Goal: Information Seeking & Learning: Learn about a topic

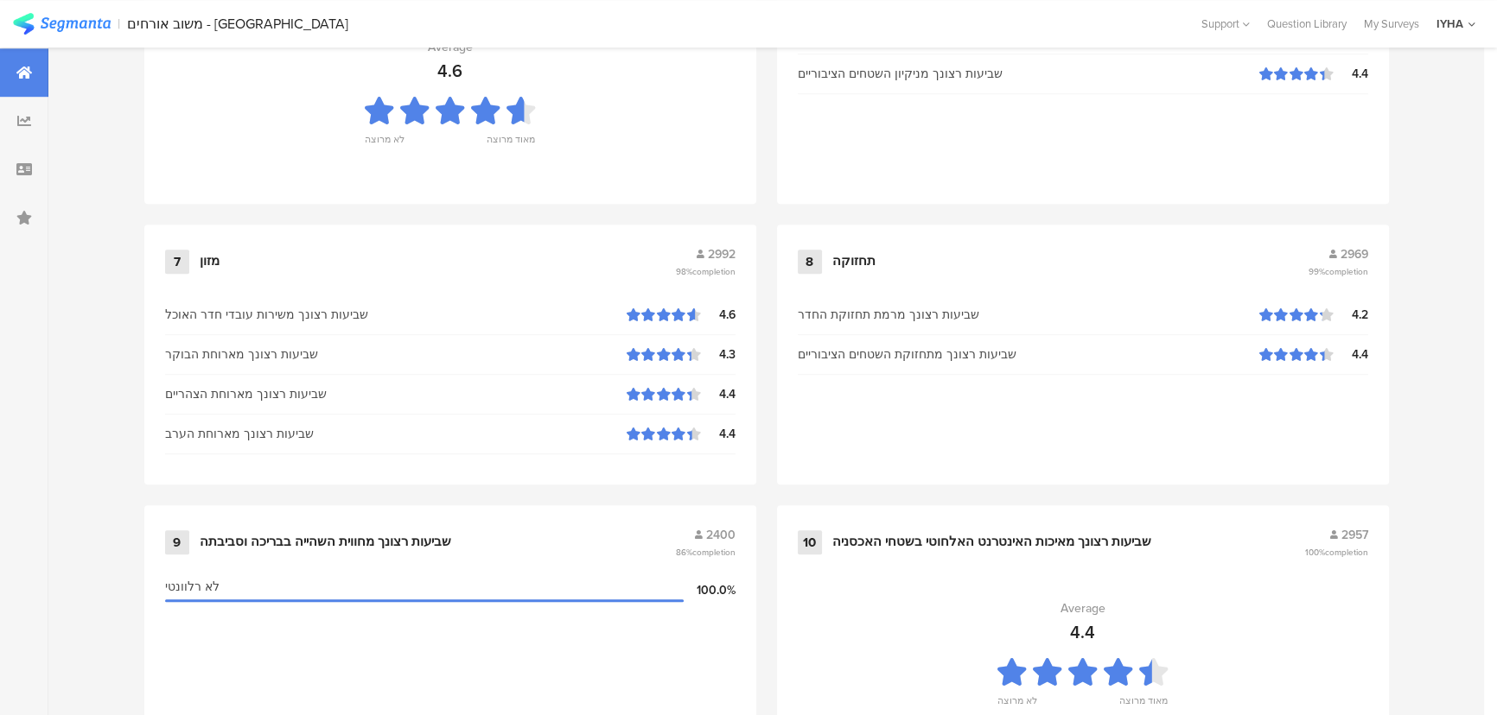
scroll to position [1806, 0]
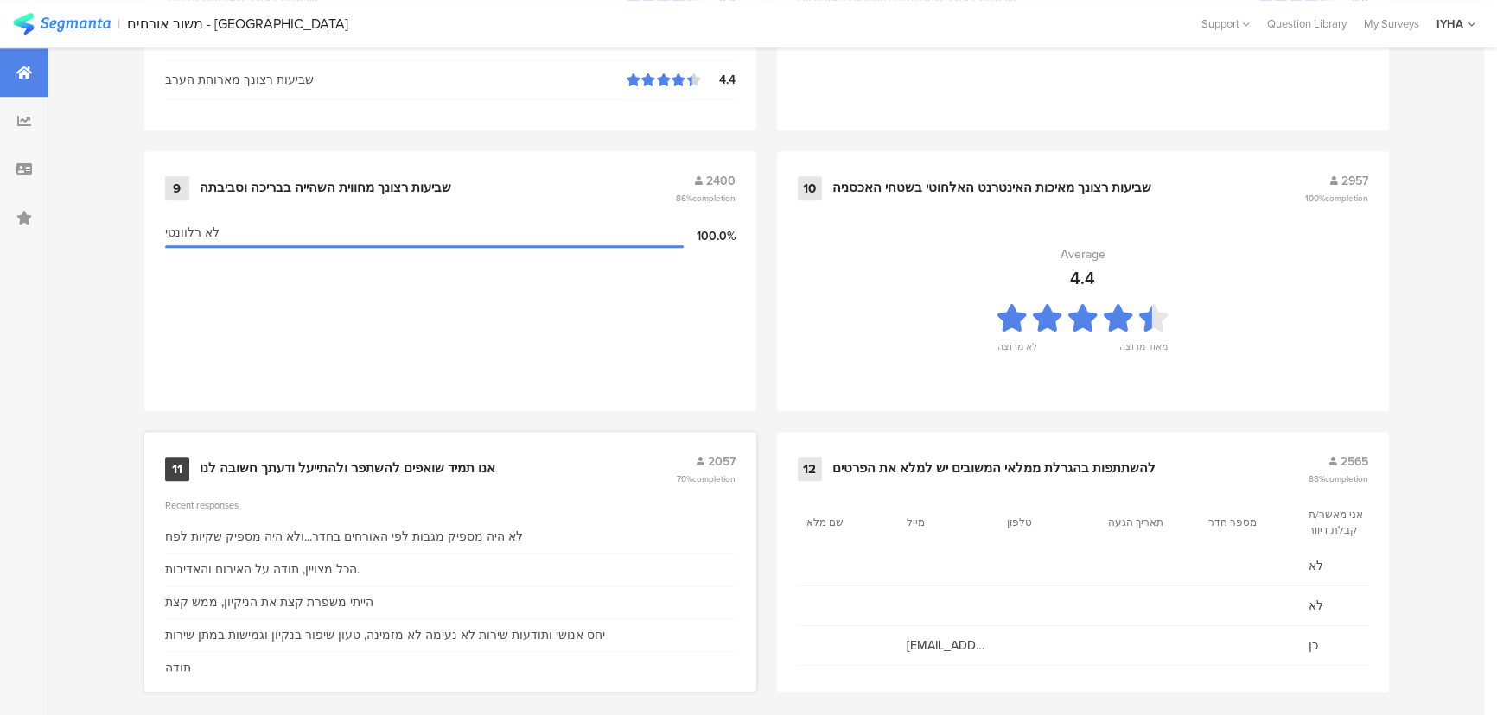
click at [336, 481] on div "11 אנו תמיד שואפים להשתפר ולהתייעל ודעתך חשובה לנו 2057 70% completion Recent r…" at bounding box center [450, 562] width 612 height 260
click at [334, 470] on div "אנו תמיד שואפים להשתפר ולהתייעל ודעתך חשובה לנו" at bounding box center [348, 469] width 296 height 17
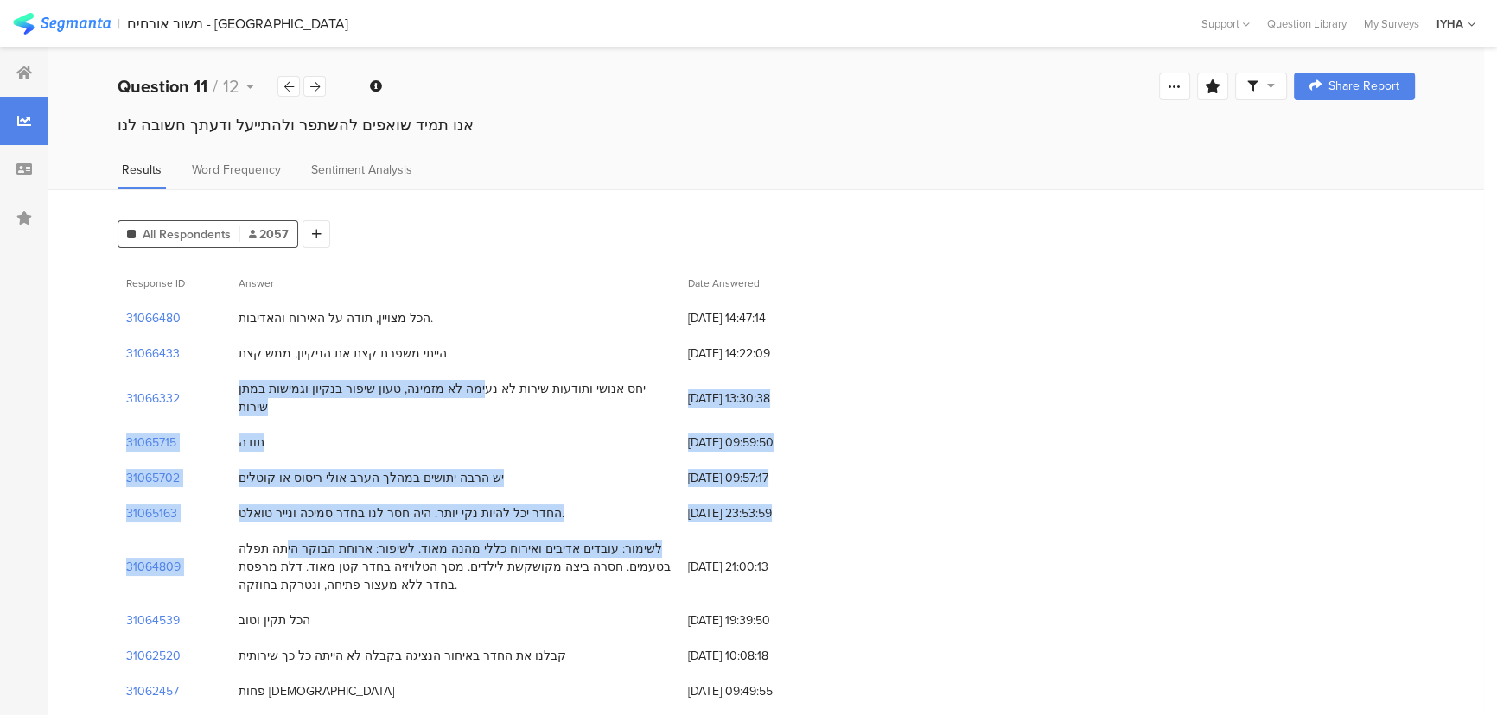
drag, startPoint x: 518, startPoint y: 394, endPoint x: 354, endPoint y: 536, distance: 216.9
click at [340, 469] on div "יש הרבה יתושים במהלך הערב אולי ריסוס או קוטלים" at bounding box center [370, 478] width 265 height 18
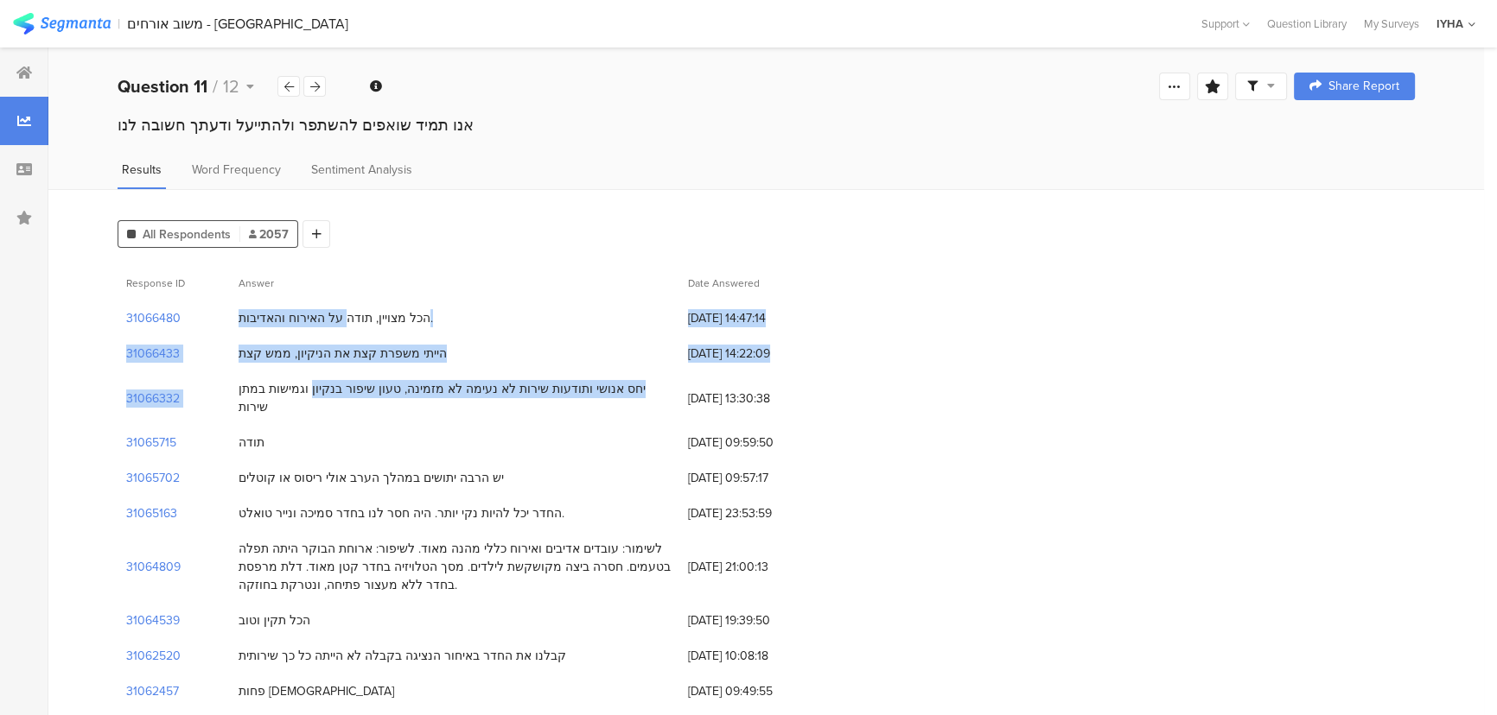
drag, startPoint x: 365, startPoint y: 321, endPoint x: 359, endPoint y: 395, distance: 74.6
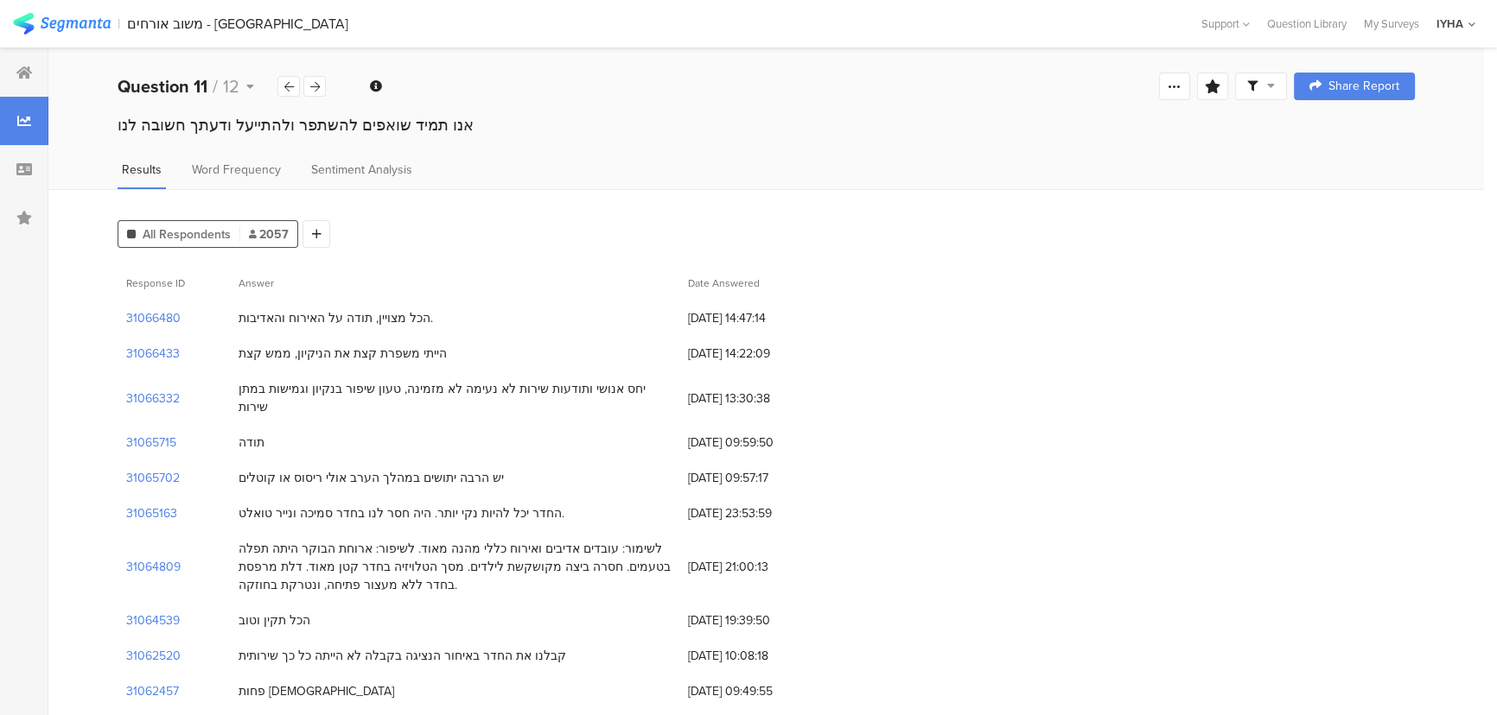
click at [351, 395] on div "יחס אנושי ותודעות שירות לא נעימה לא מזמינה, טעון שיפור בנקיון וגמישות במתן שירות" at bounding box center [454, 398] width 432 height 36
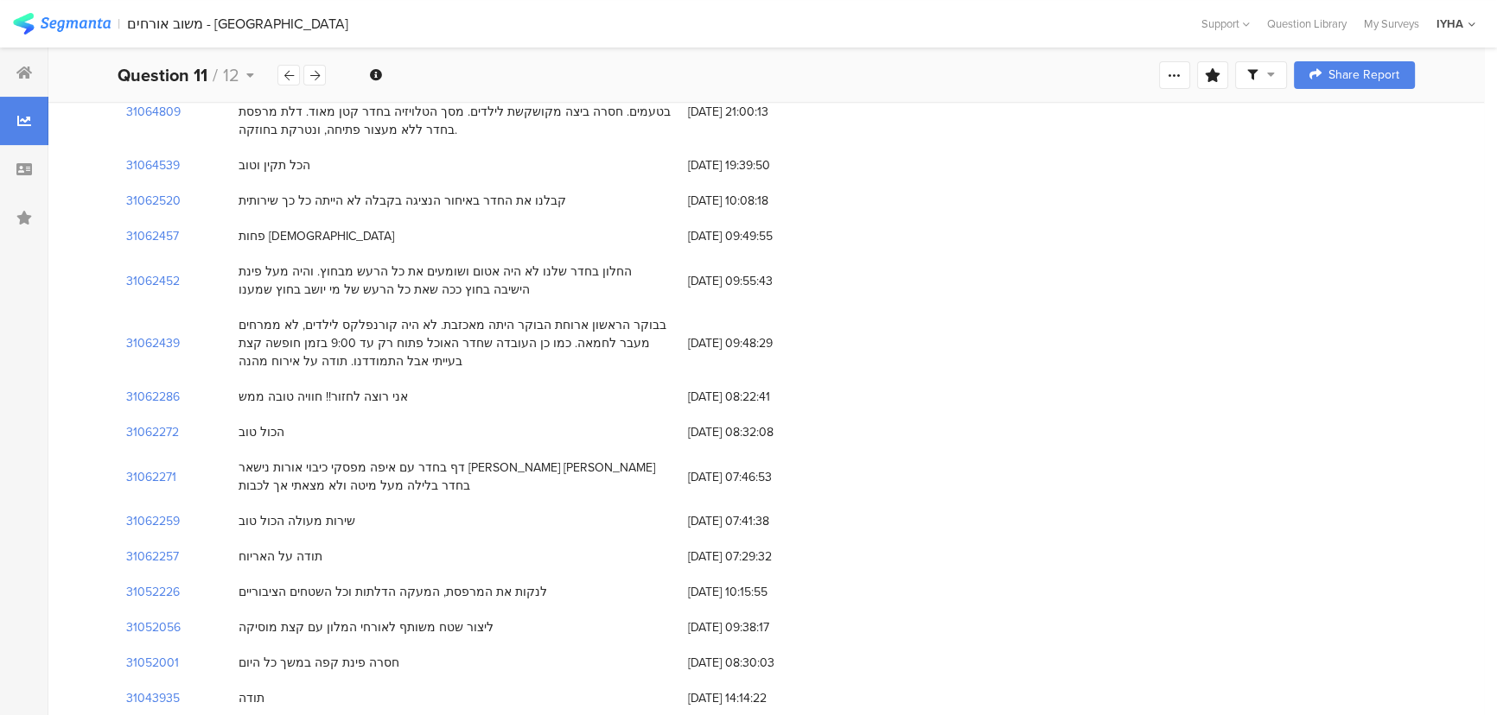
scroll to position [550, 0]
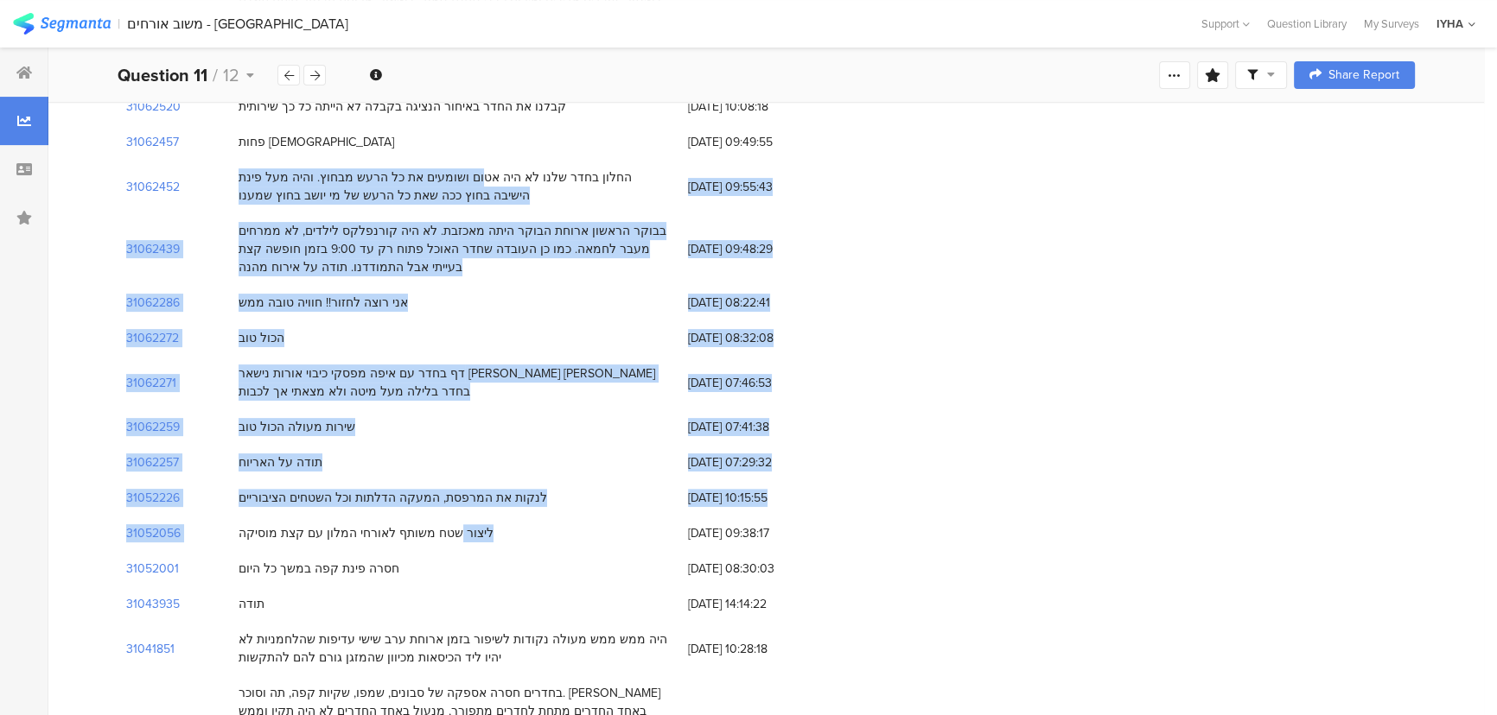
drag, startPoint x: 553, startPoint y: 161, endPoint x: 442, endPoint y: 518, distance: 374.7
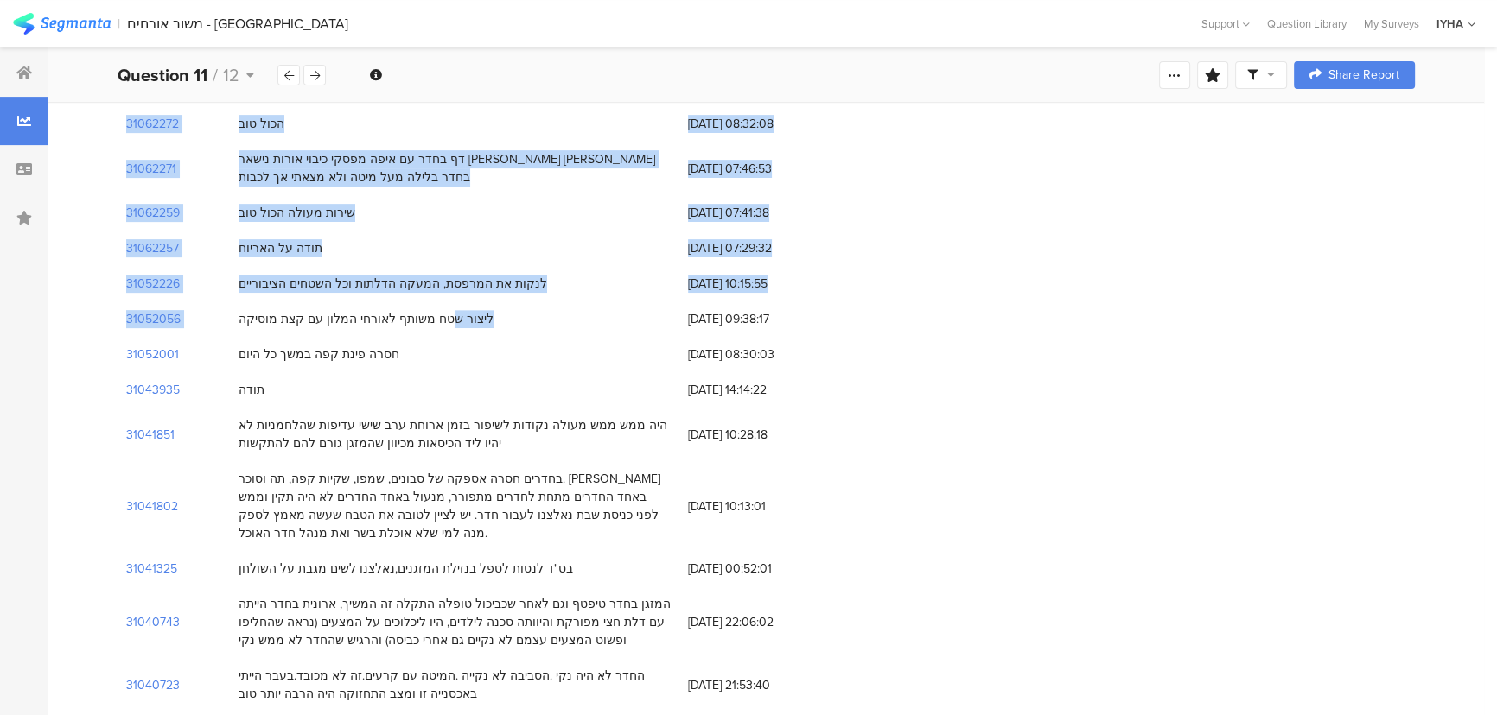
scroll to position [785, 0]
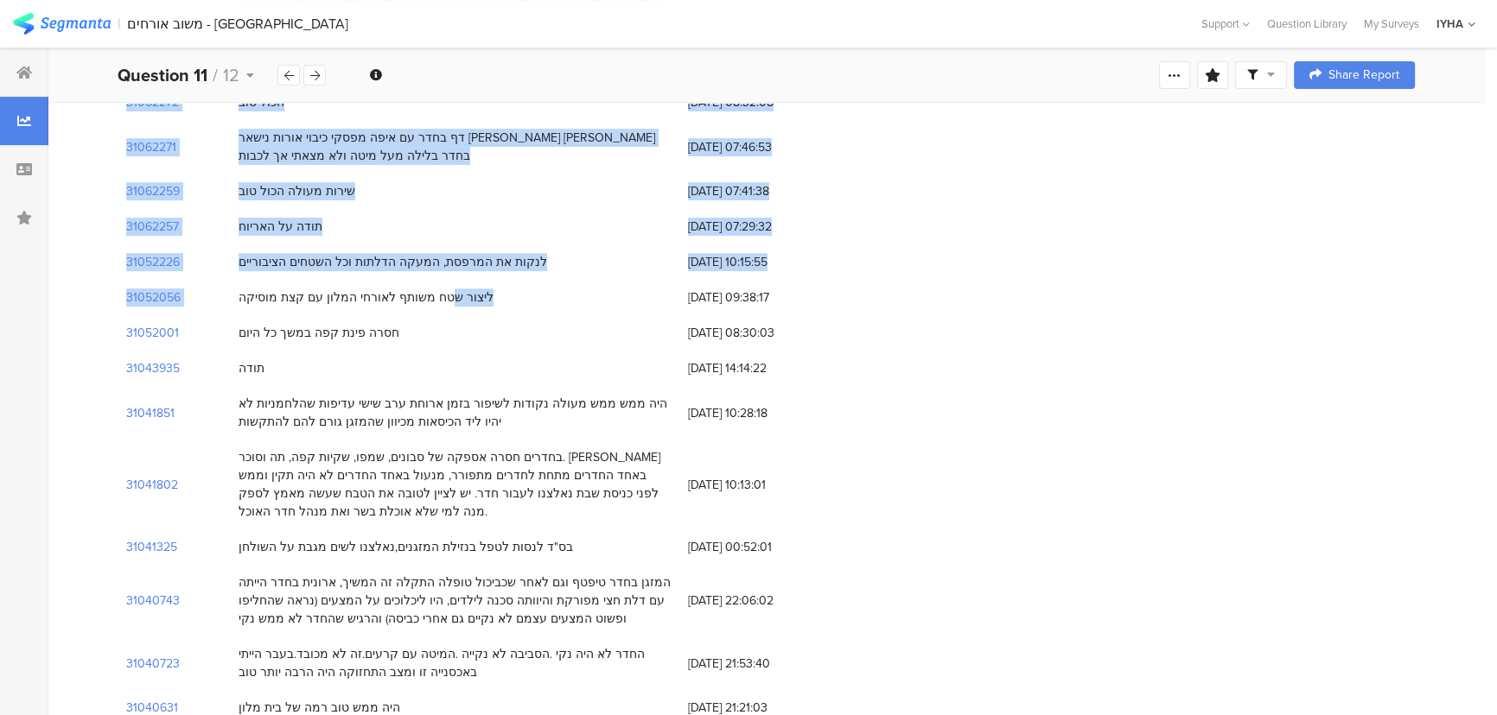
click at [505, 253] on div "לנקות את המרפסת, המעקה הדלתות וכל השטחים הציבוריים" at bounding box center [392, 262] width 308 height 18
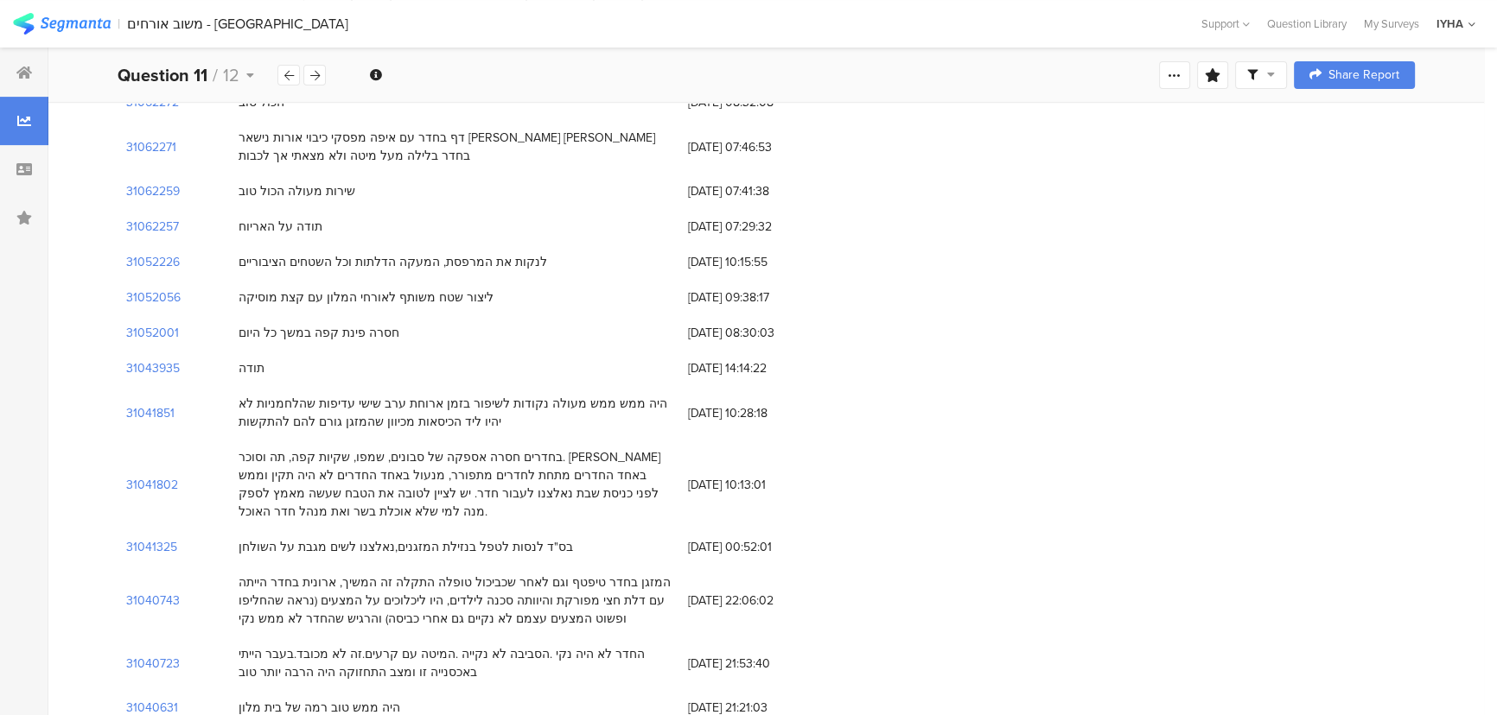
drag, startPoint x: 499, startPoint y: 483, endPoint x: 420, endPoint y: 313, distance: 187.5
click at [421, 315] on div "חסרה פינת קפה במשך כל היום" at bounding box center [454, 332] width 449 height 35
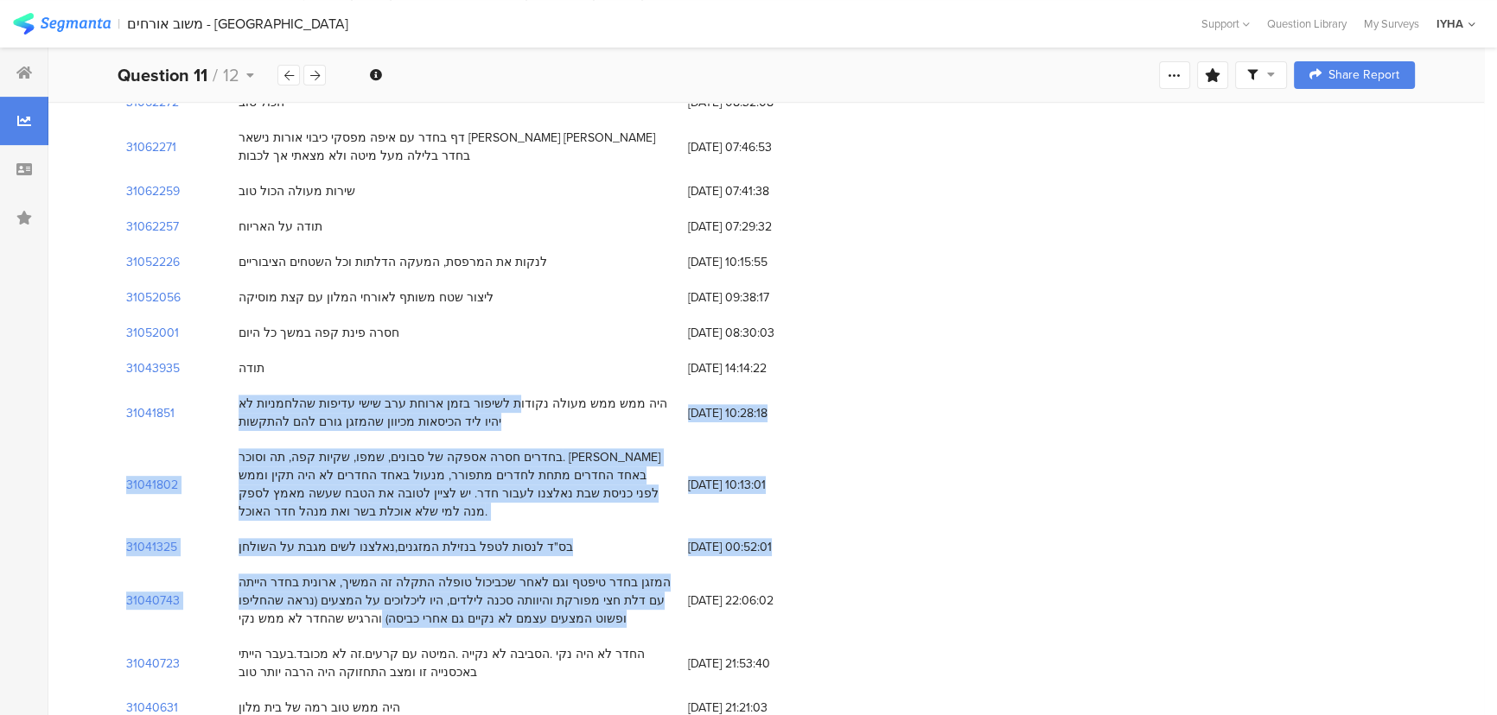
drag, startPoint x: 558, startPoint y: 385, endPoint x: 390, endPoint y: 604, distance: 276.7
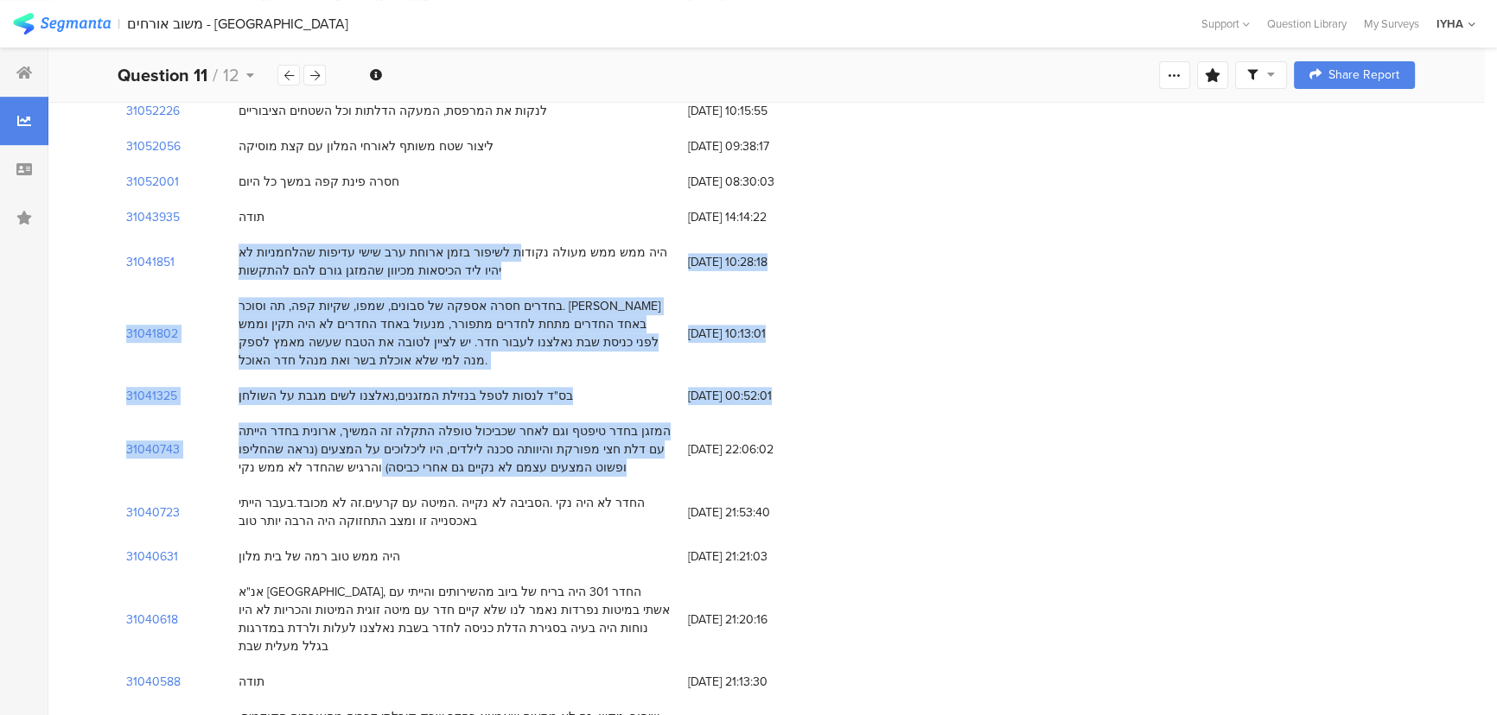
scroll to position [942, 0]
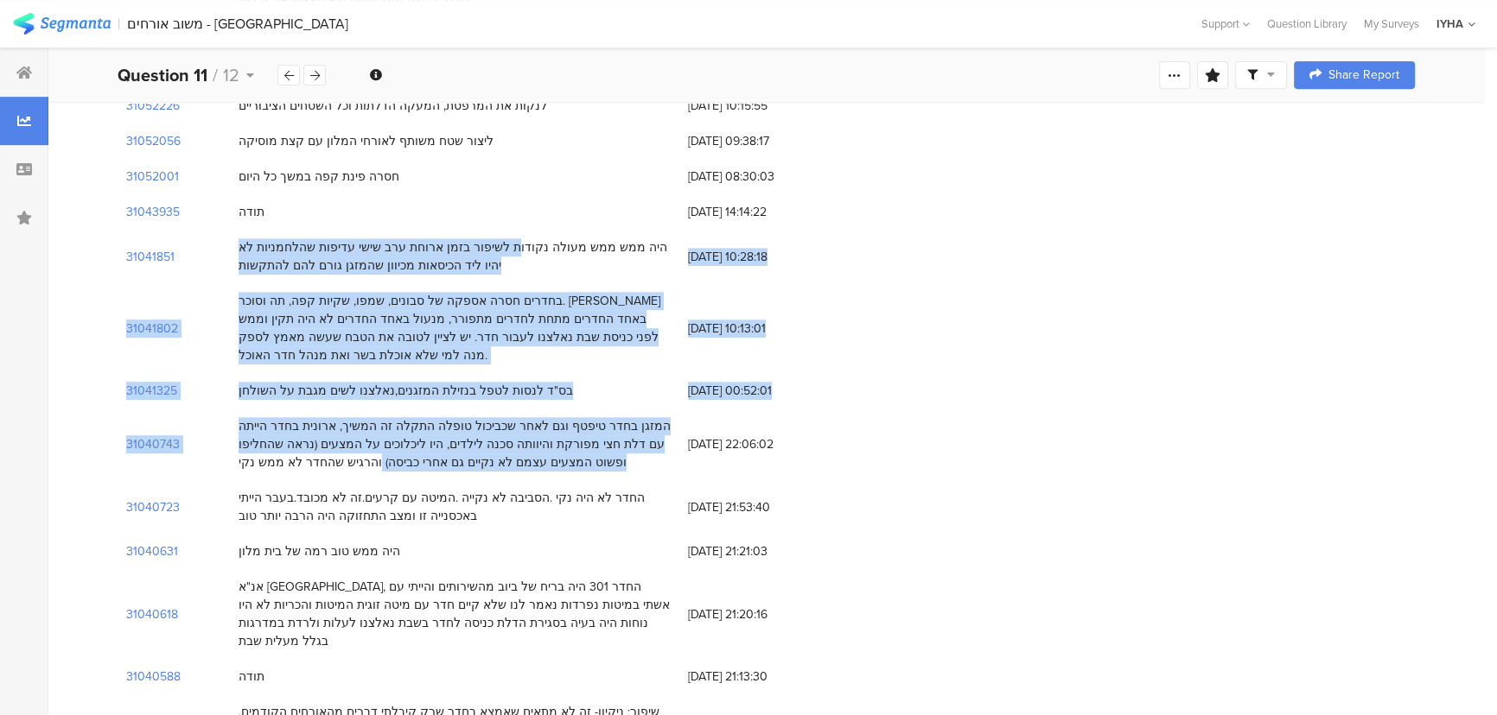
click at [561, 283] on div "בחדרים חסרה אספקה של סבונים, שמפו, שקיות קפה, תה וסוכר. ארון באחד החדרים מתחת ל…" at bounding box center [454, 328] width 449 height 90
click at [534, 251] on div "היה ממש ממש מעולה נקודות לשיפור בזמן ארוחת ערב שישי עדיפות שהלחמניות לא יהיו לי…" at bounding box center [454, 256] width 432 height 36
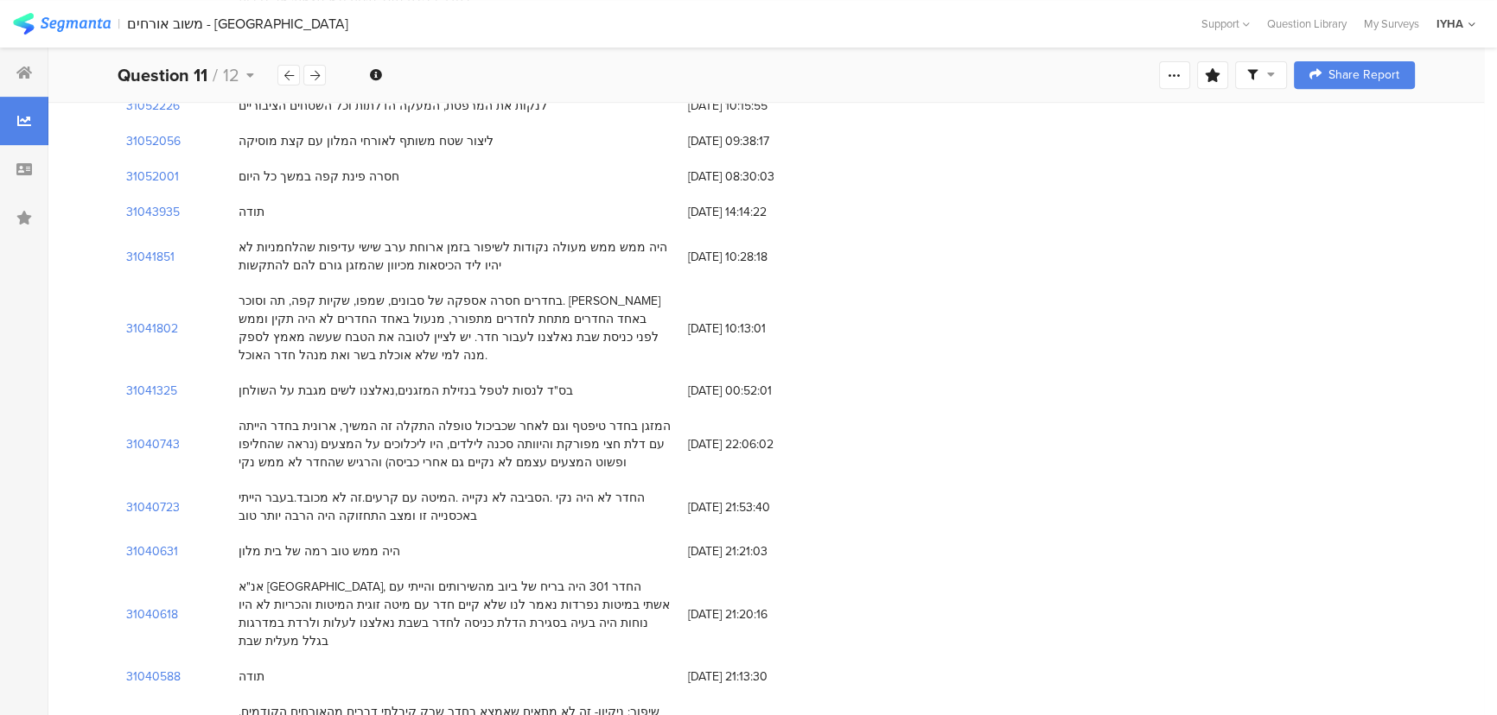
drag, startPoint x: 542, startPoint y: 221, endPoint x: 490, endPoint y: 200, distance: 56.2
click at [575, 247] on div "היה ממש ממש מעולה נקודות לשיפור בזמן ארוחת ערב שישי עדיפות שהלחמניות לא יהיו לי…" at bounding box center [454, 256] width 432 height 36
drag, startPoint x: 588, startPoint y: 220, endPoint x: 310, endPoint y: 632, distance: 496.6
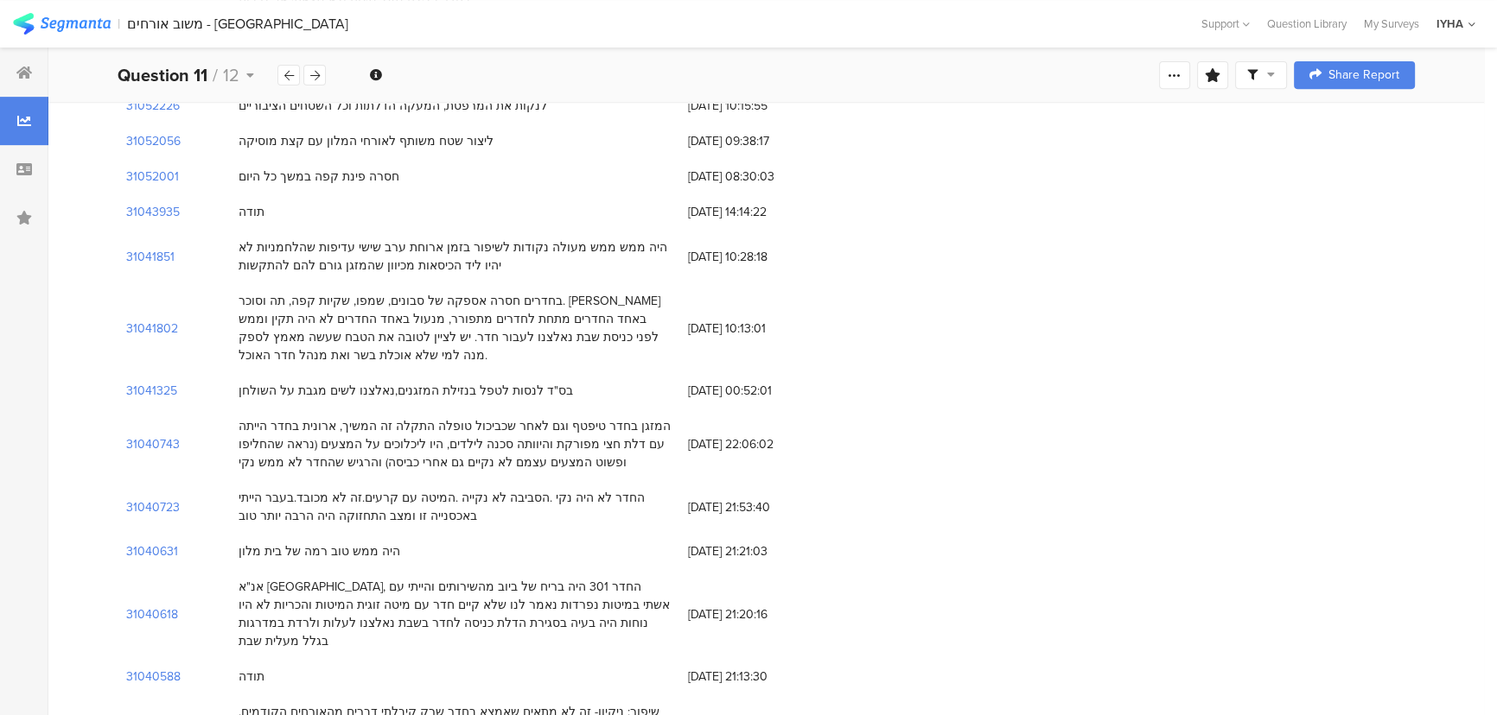
click at [310, 659] on div "תודה" at bounding box center [454, 676] width 449 height 35
drag, startPoint x: 372, startPoint y: 175, endPoint x: 544, endPoint y: 509, distance: 376.4
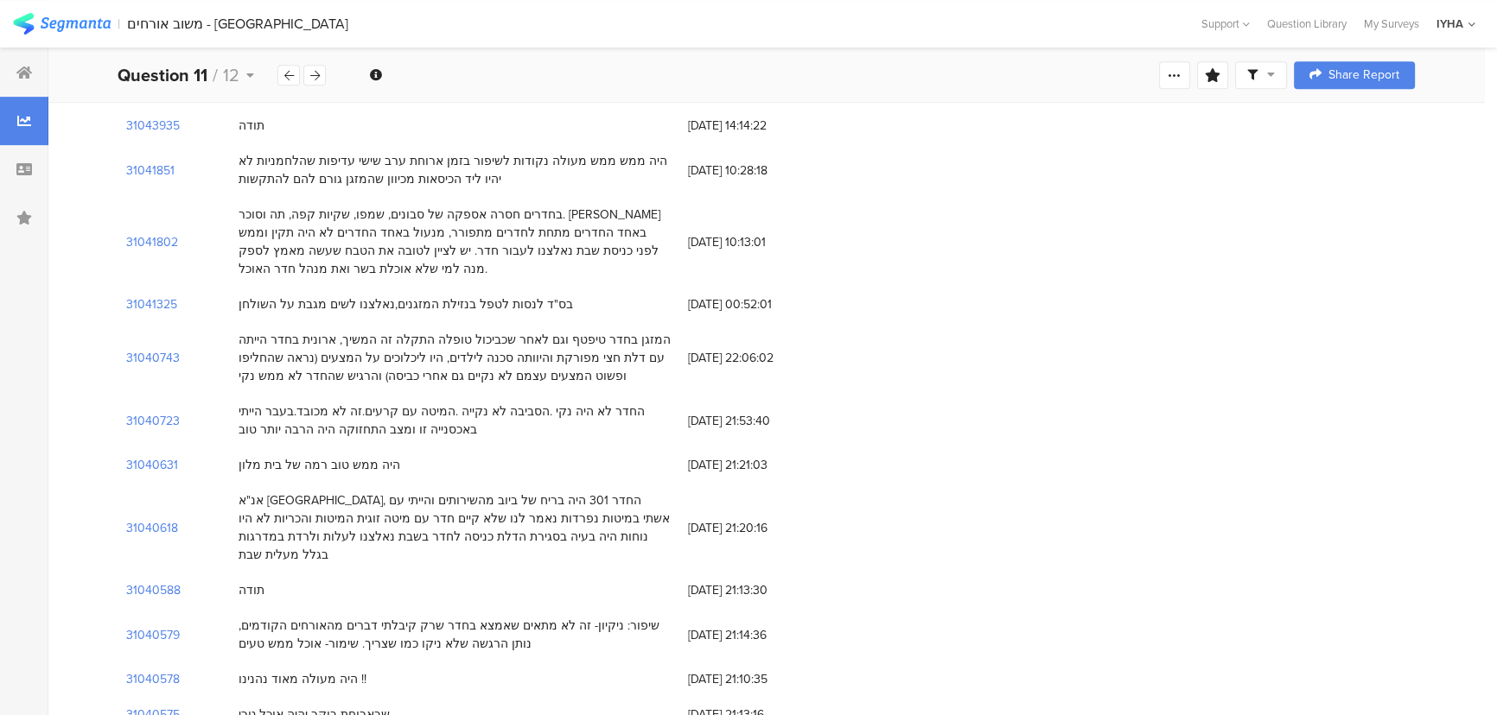
scroll to position [1256, 0]
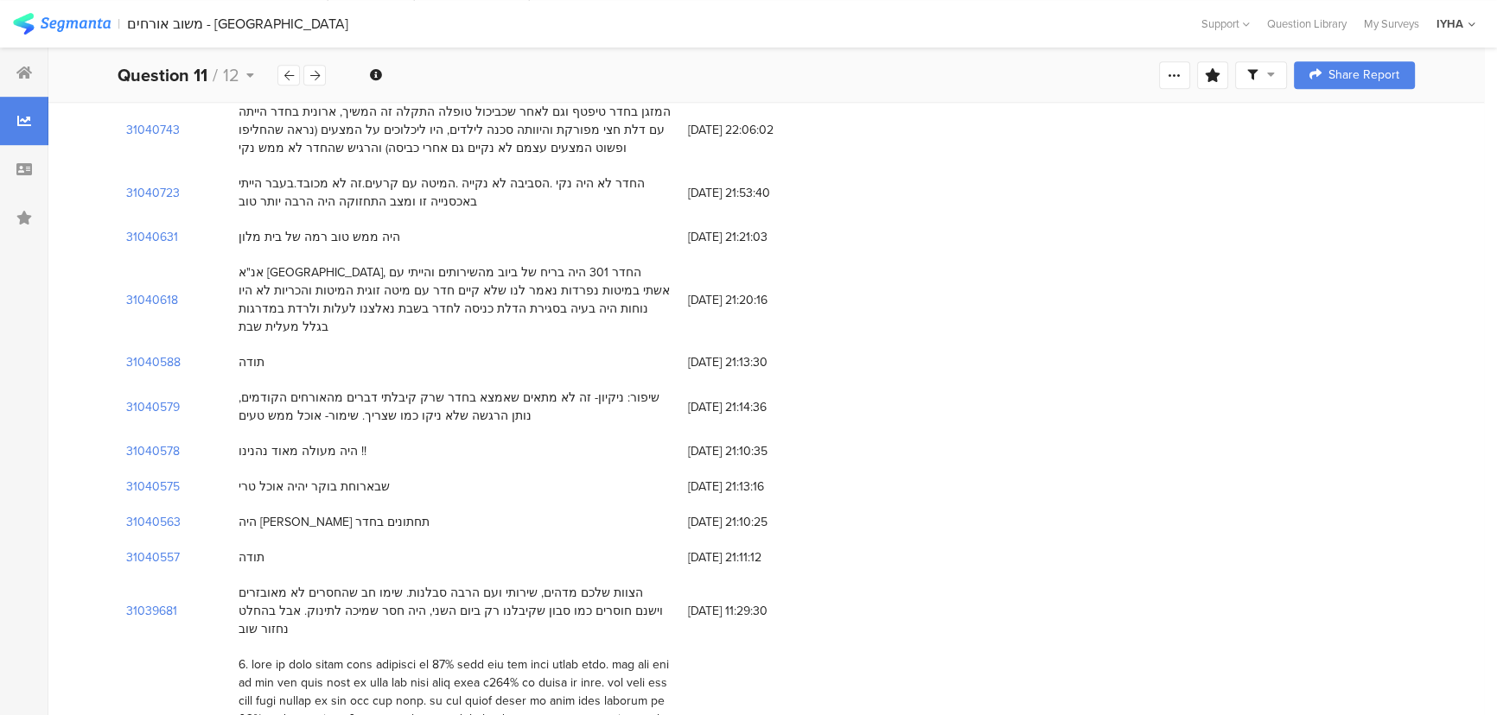
drag, startPoint x: 526, startPoint y: 346, endPoint x: 413, endPoint y: 453, distance: 155.9
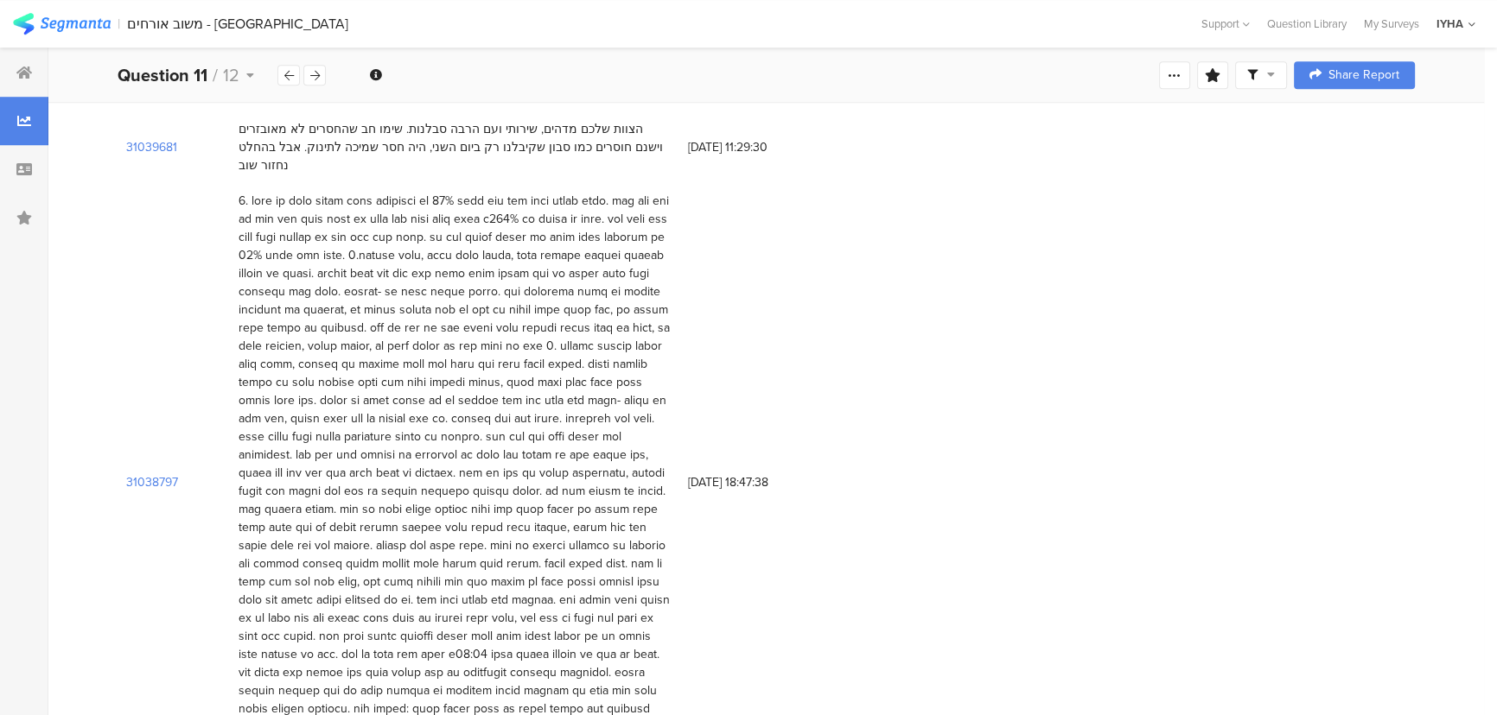
scroll to position [1571, 0]
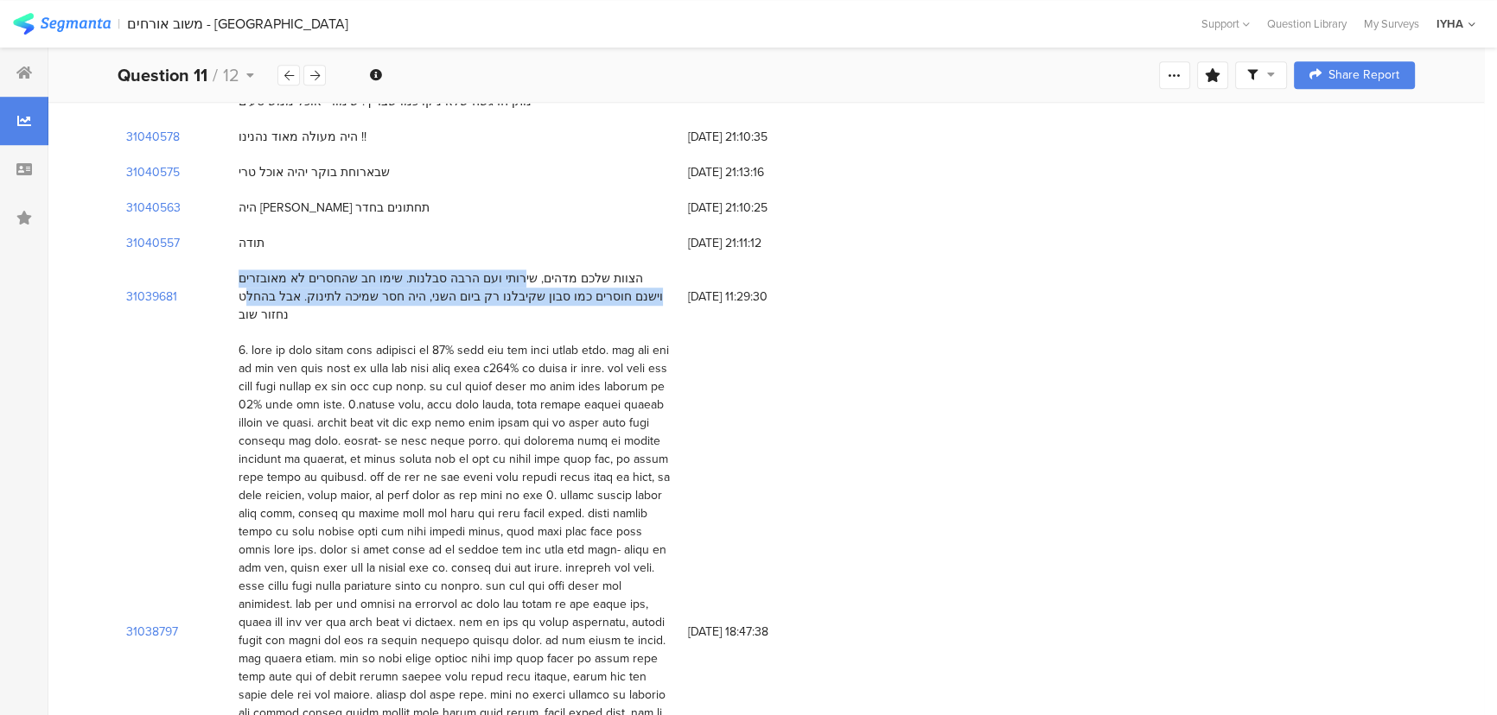
drag, startPoint x: 553, startPoint y: 238, endPoint x: 333, endPoint y: 267, distance: 222.3
click at [329, 268] on div "הצוות שלכם מדהים, שירותי ועם הרבה סבלנות. שימו חב שהחסרים לא מאובזרים וישנם חוס…" at bounding box center [454, 297] width 449 height 72
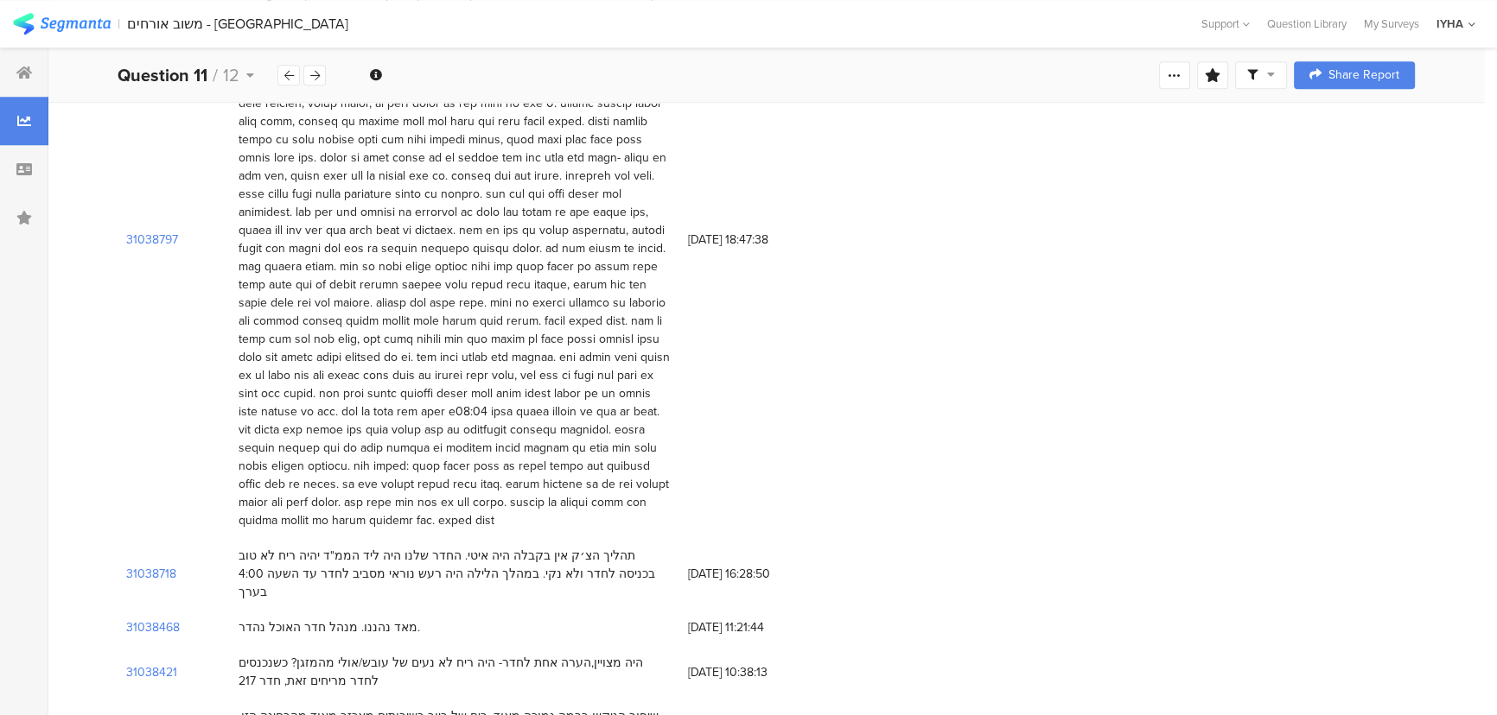
scroll to position [2278, 0]
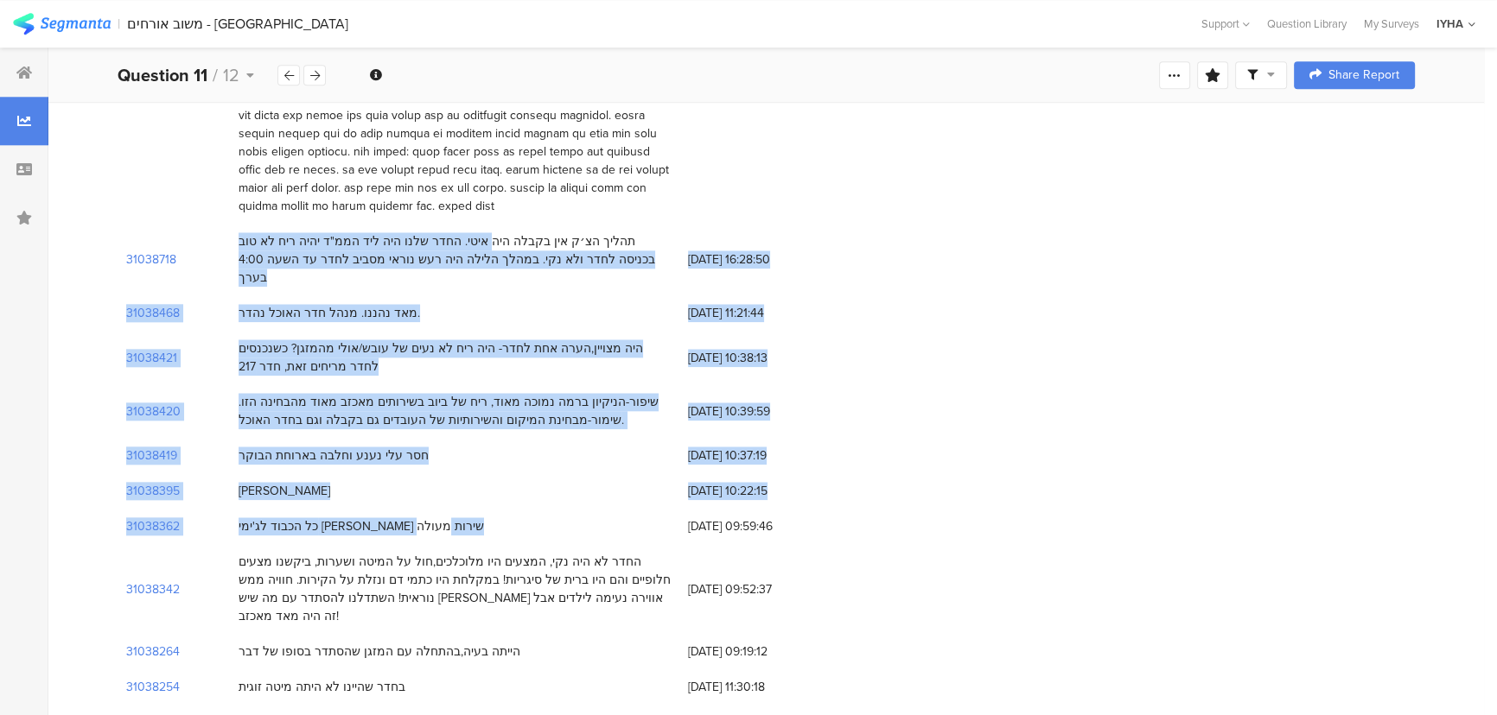
drag, startPoint x: 561, startPoint y: 165, endPoint x: 598, endPoint y: 342, distance: 181.0
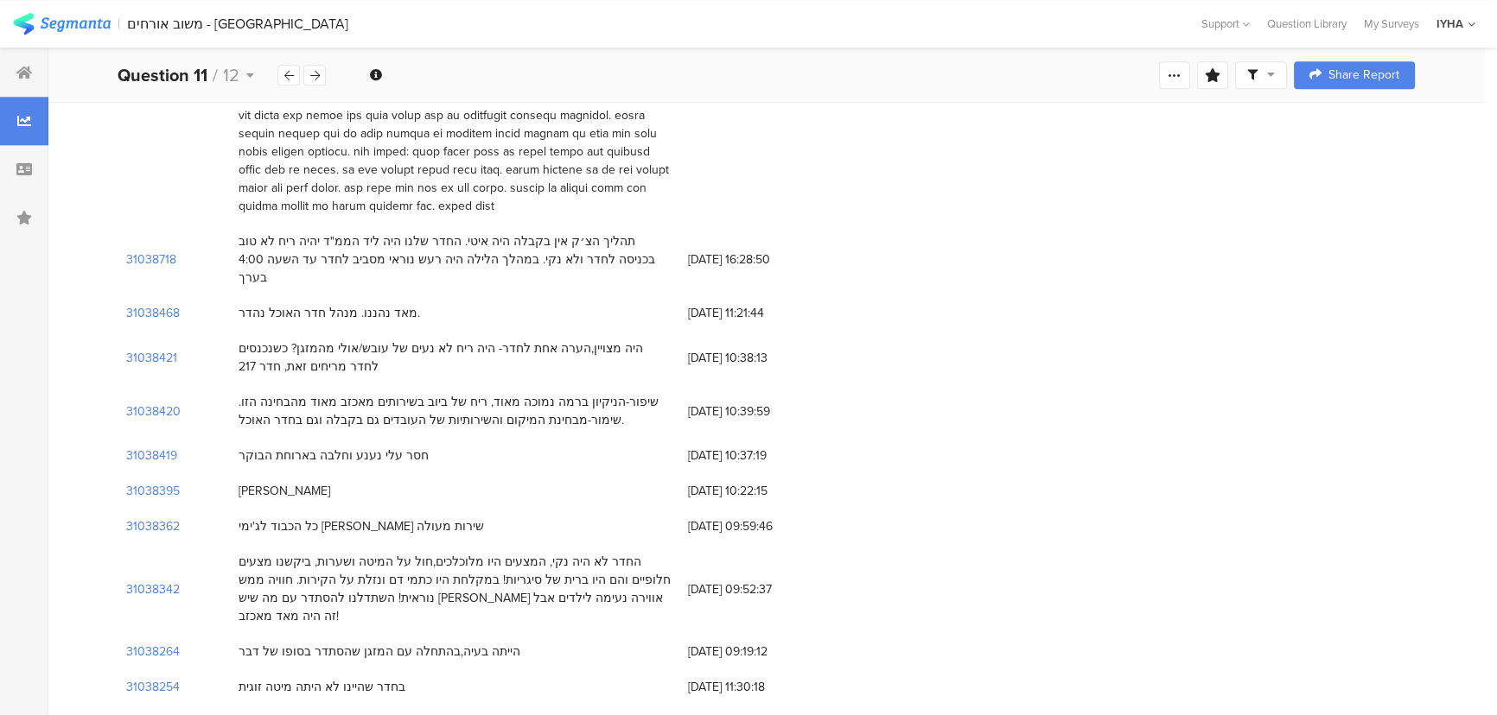
drag, startPoint x: 696, startPoint y: 674, endPoint x: 658, endPoint y: 648, distance: 45.3
click at [538, 670] on div "בחדר שהיינו לא היתה מיטה זוגית" at bounding box center [454, 687] width 449 height 35
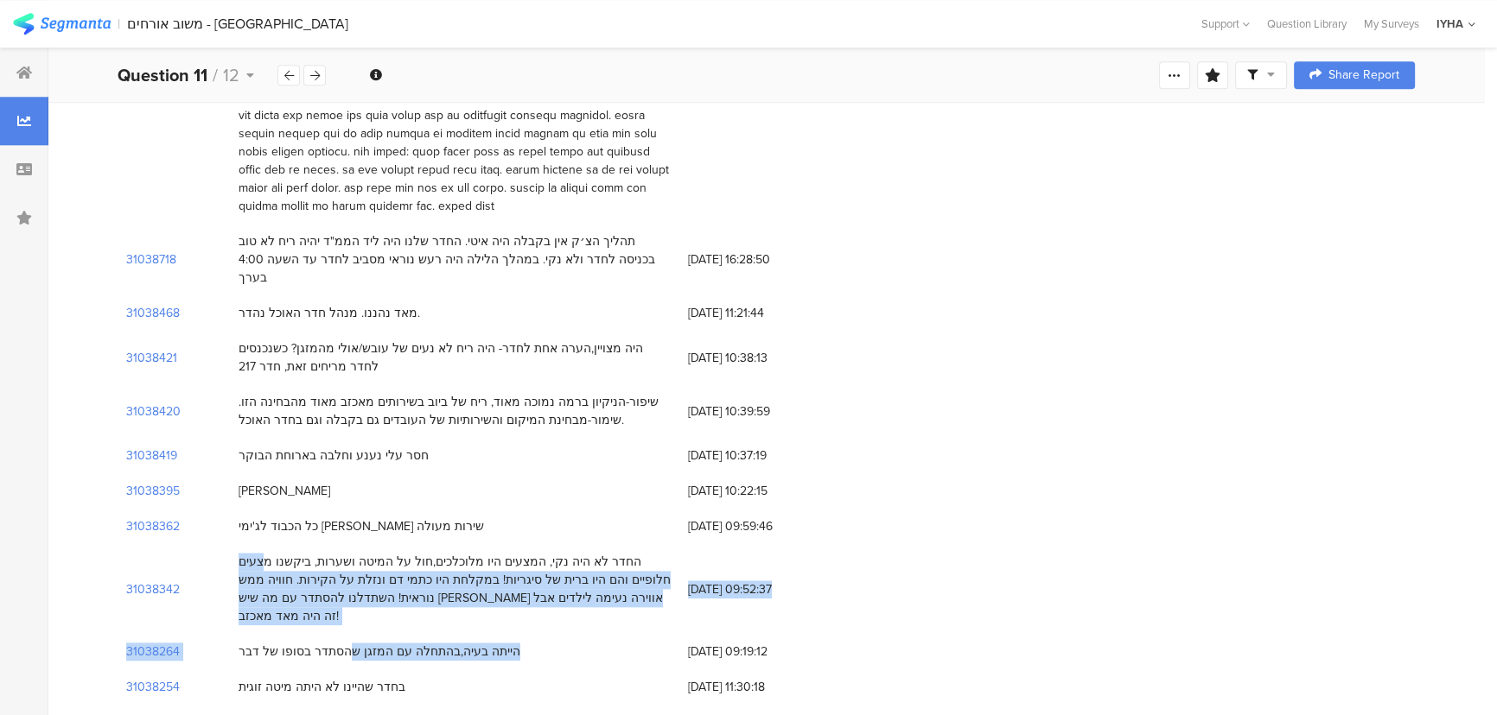
drag, startPoint x: 345, startPoint y: 462, endPoint x: 368, endPoint y: 533, distance: 74.6
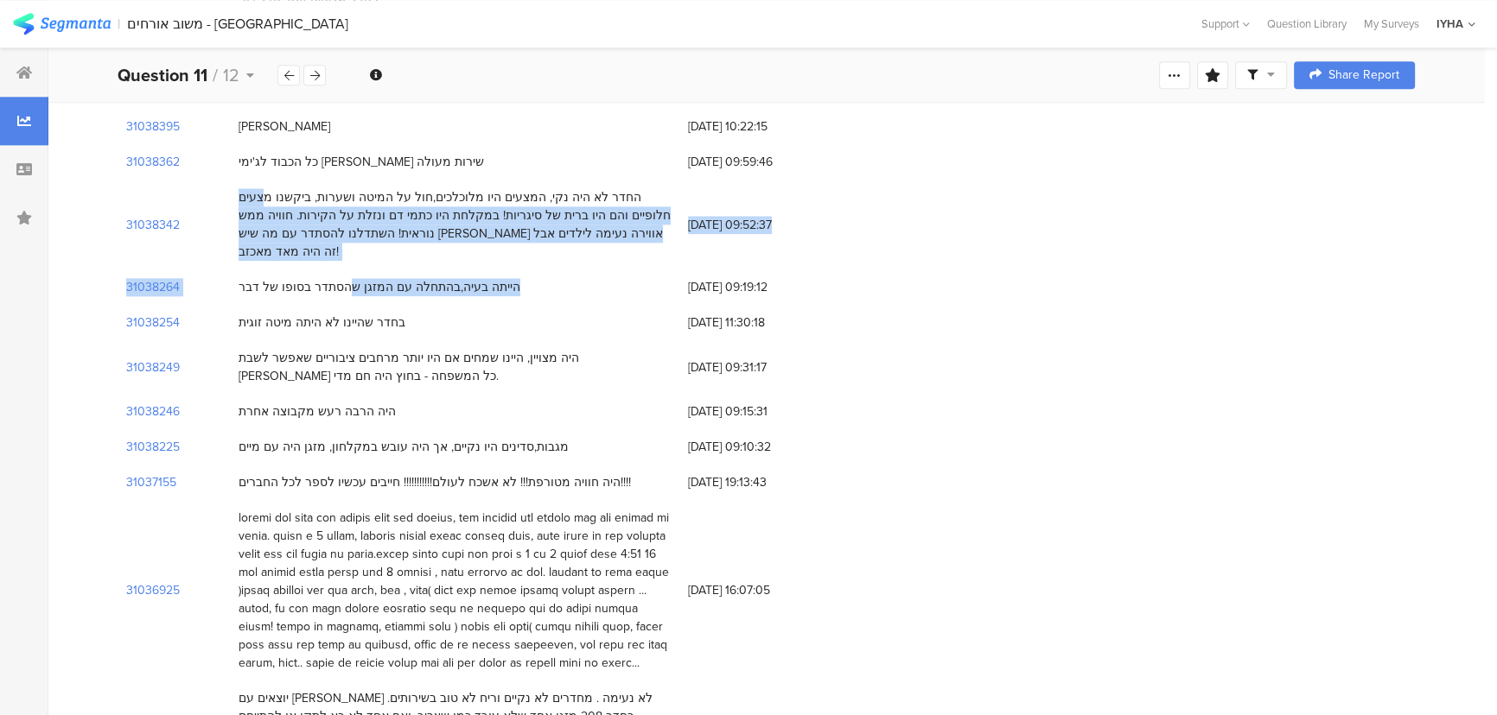
scroll to position [2670, 0]
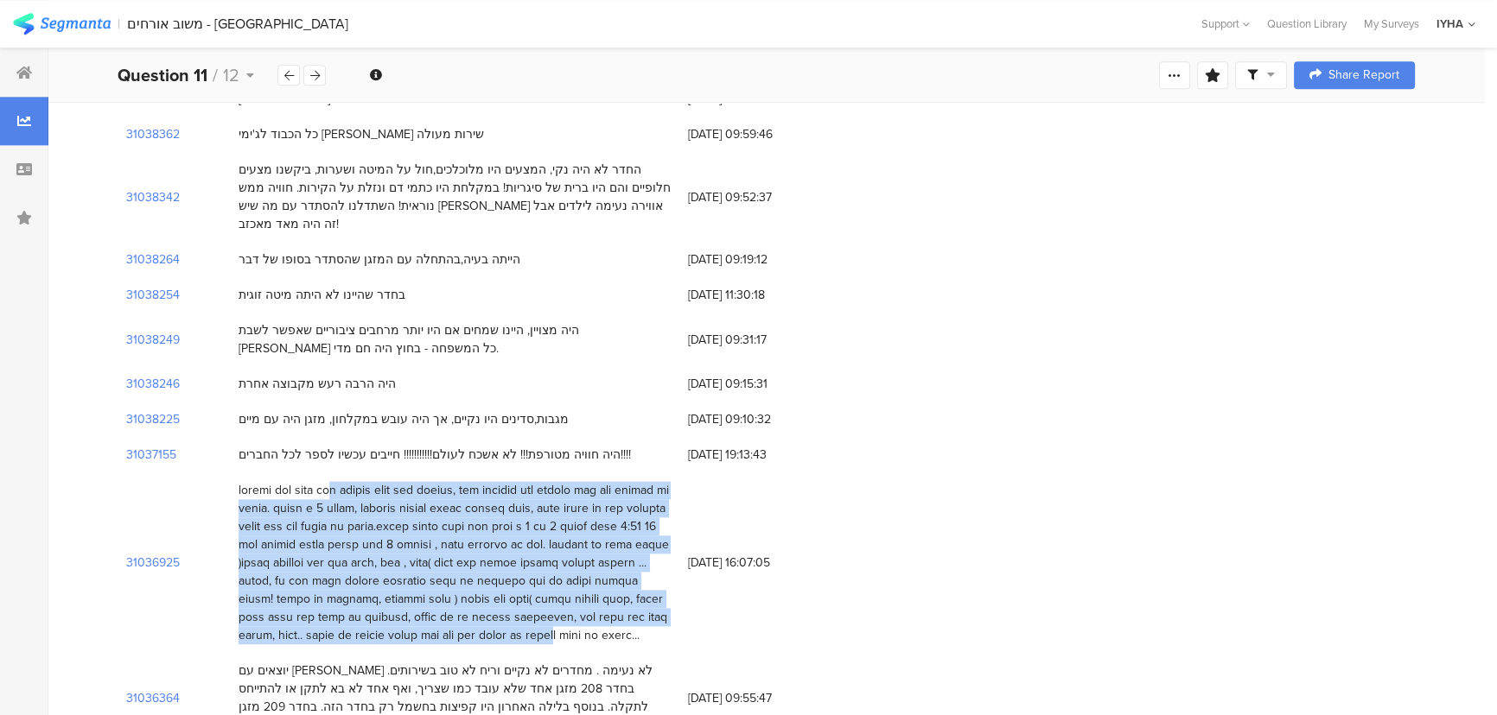
drag, startPoint x: 601, startPoint y: 368, endPoint x: 356, endPoint y: 518, distance: 287.1
click at [356, 518] on div at bounding box center [454, 562] width 432 height 163
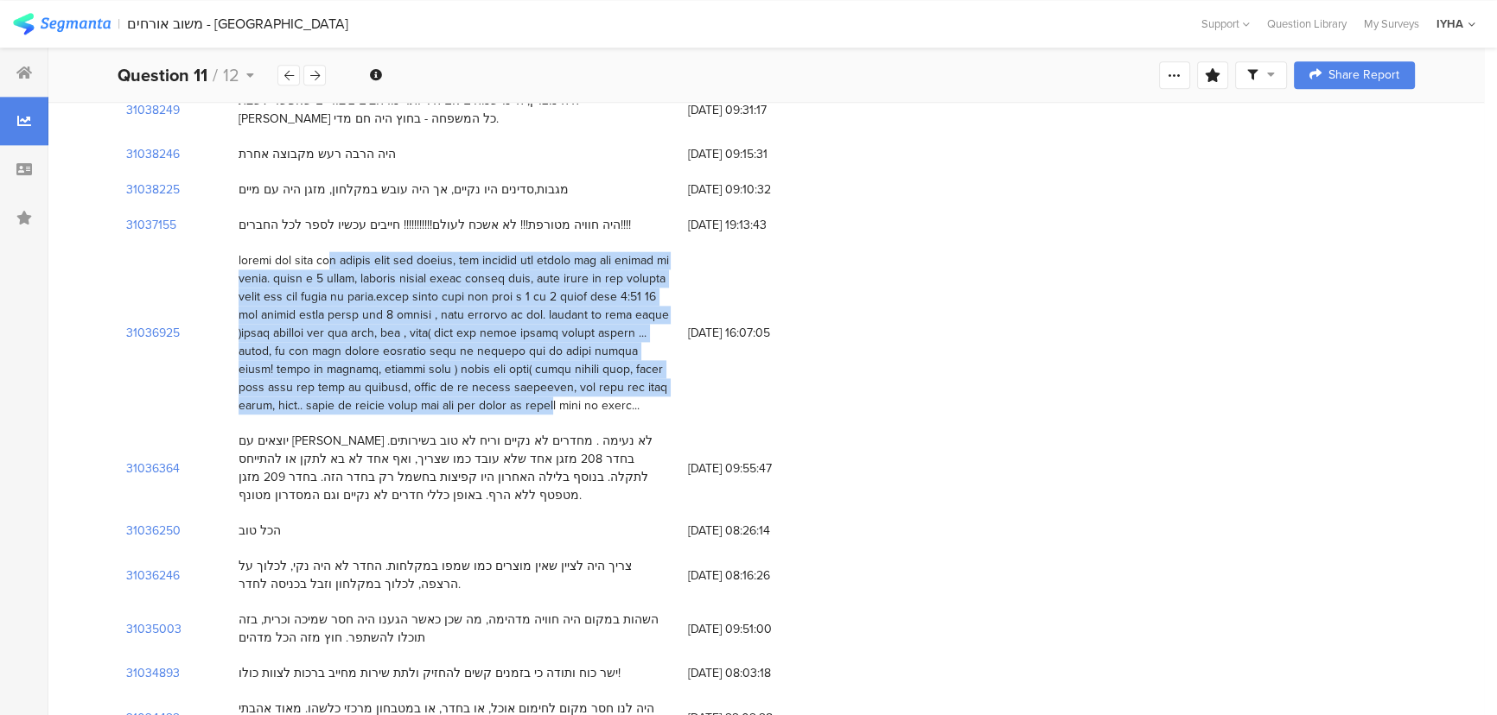
scroll to position [2906, 0]
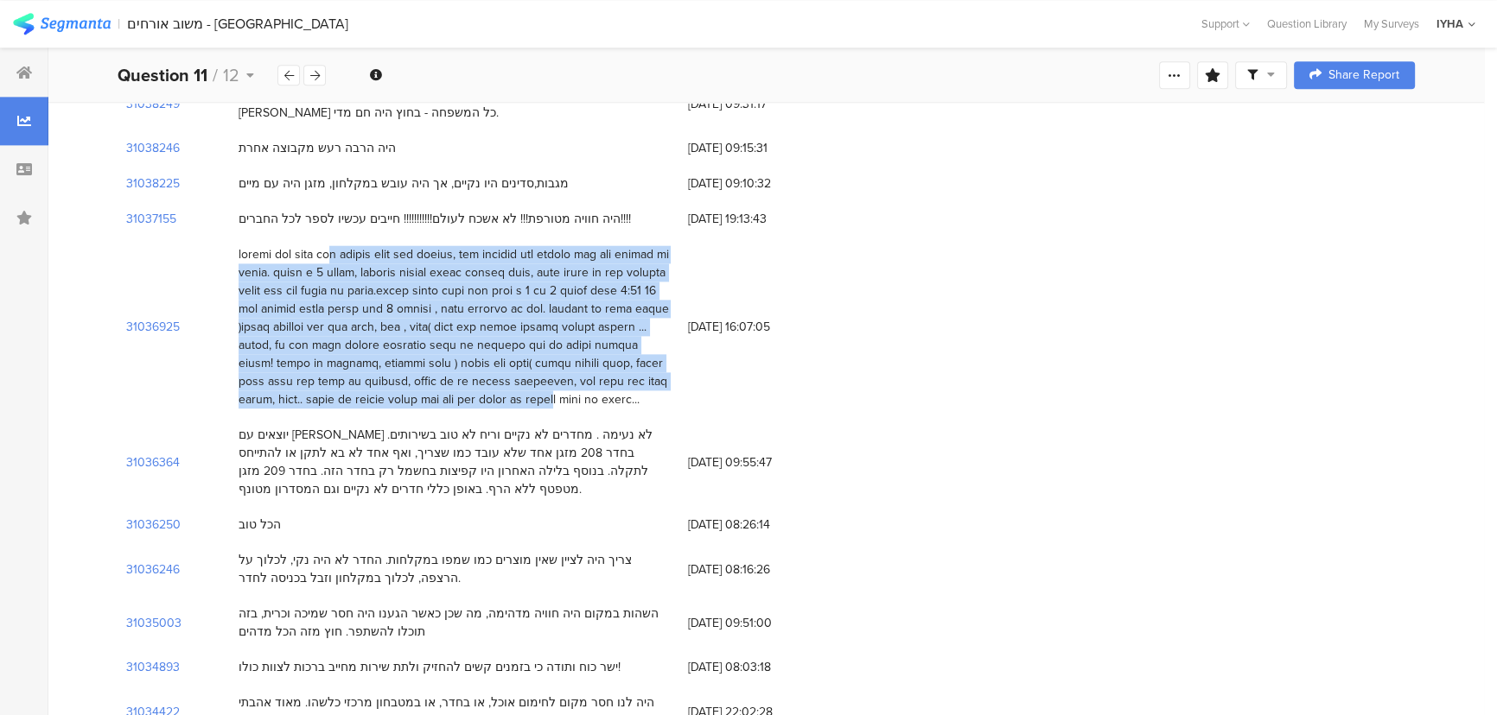
drag, startPoint x: 606, startPoint y: 308, endPoint x: 637, endPoint y: 564, distance: 258.5
click at [633, 599] on div "31066480 הכל מצויין, תודה על האירוח והאדיבות. 20/08/2025 at 14:47:14 31066433 ה…" at bounding box center [766, 346] width 1297 height 5902
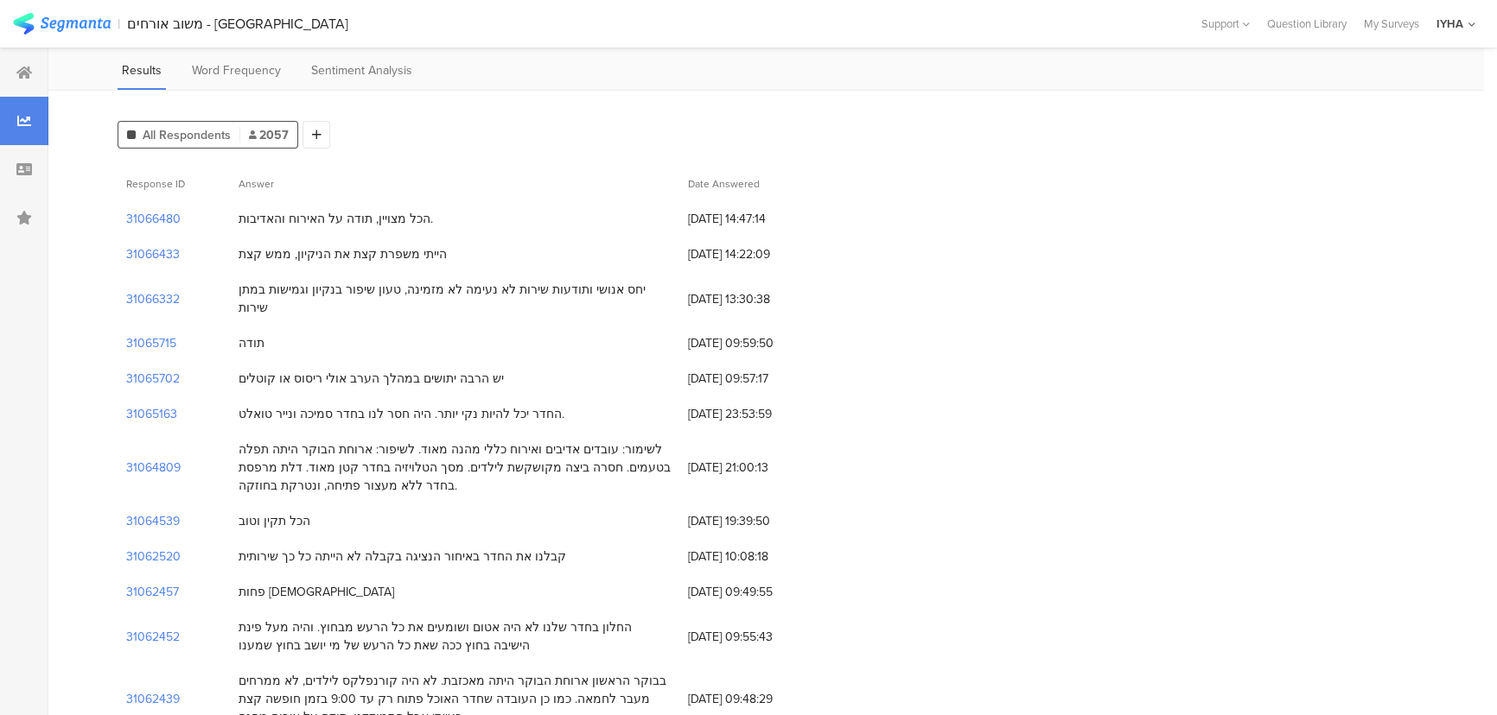
scroll to position [0, 0]
